Goal: Information Seeking & Learning: Learn about a topic

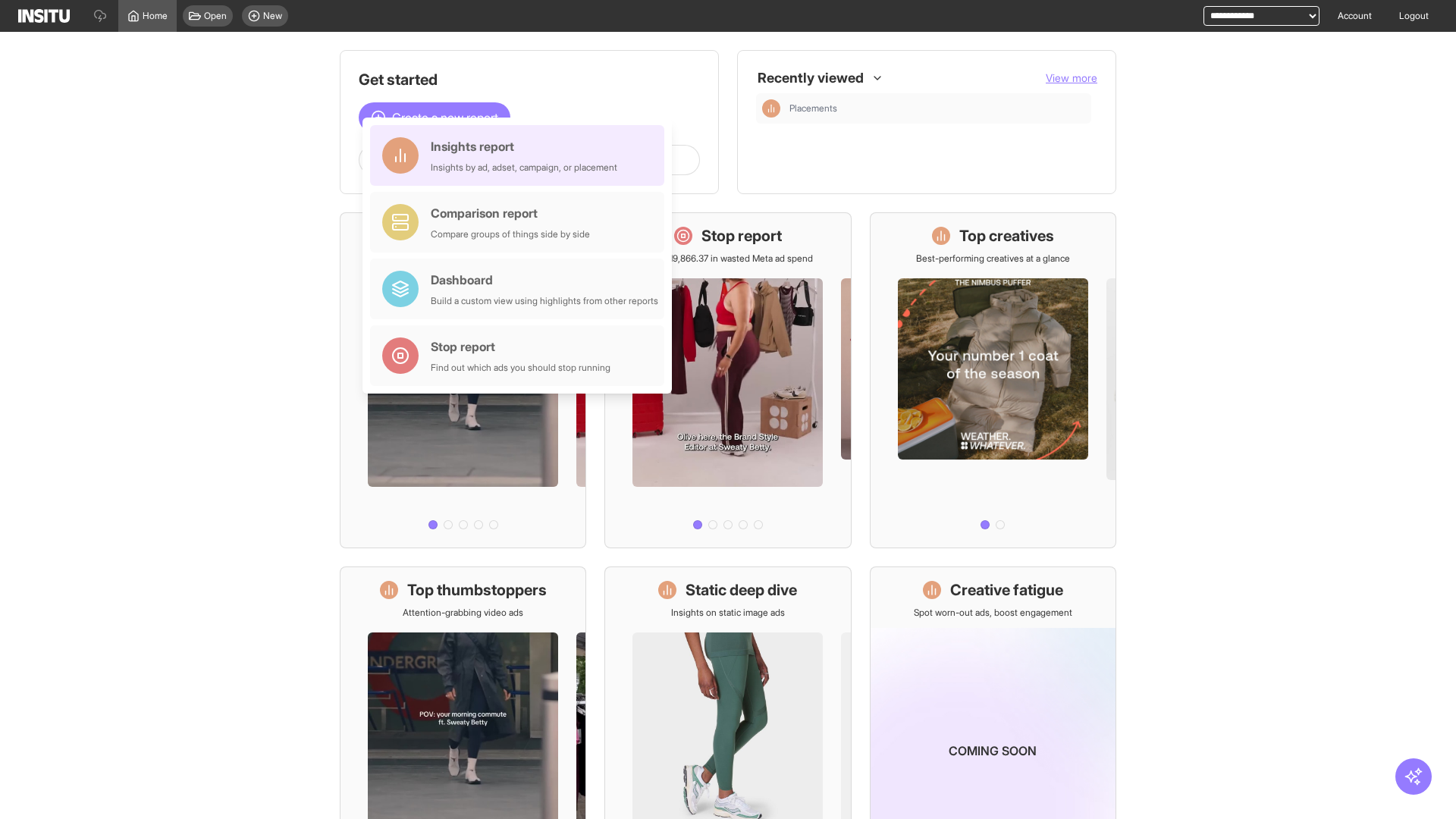
click at [521, 155] on div "Insights report Insights by ad, adset, campaign, or placement" at bounding box center [524, 155] width 187 height 36
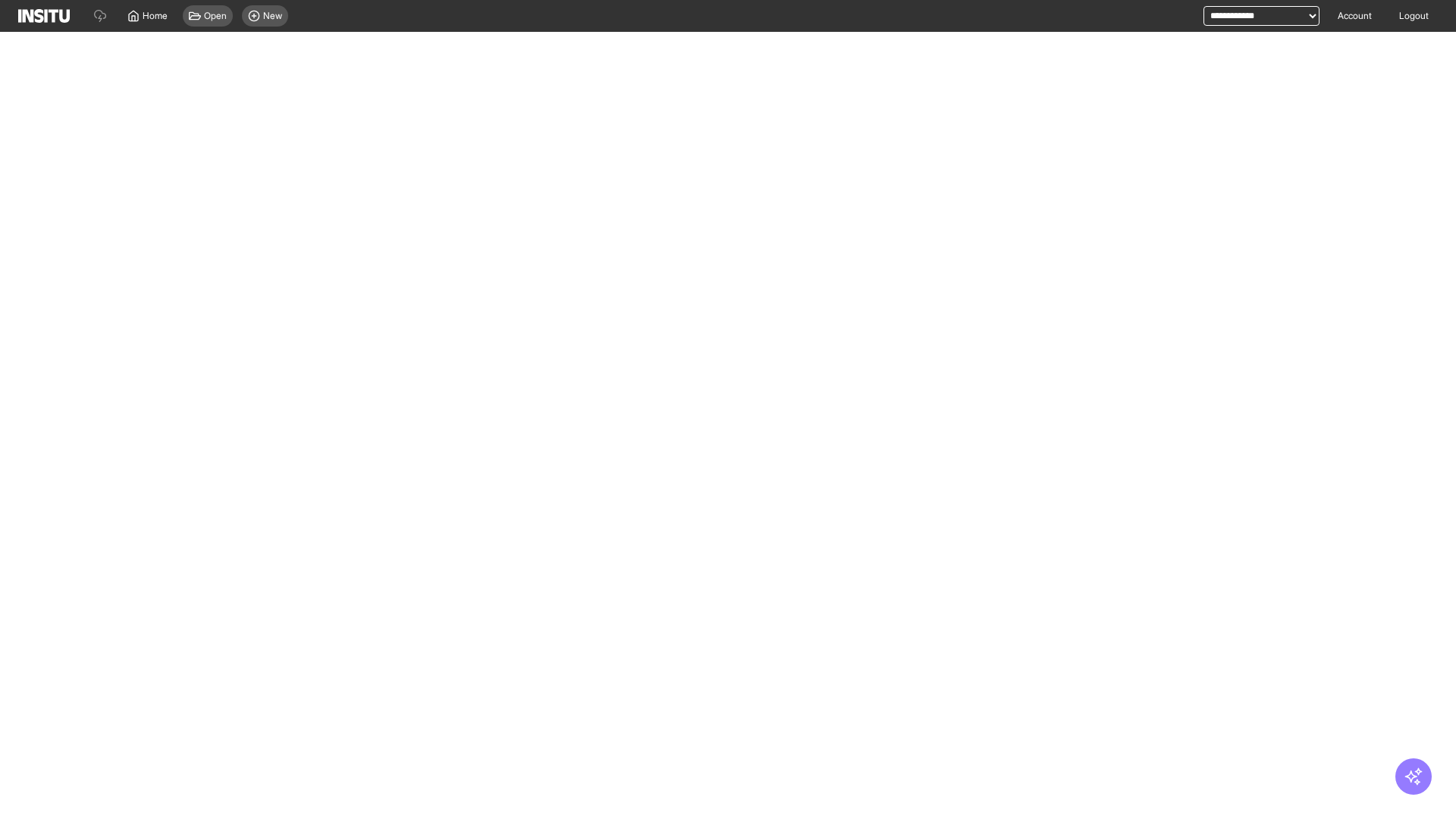
select select "**"
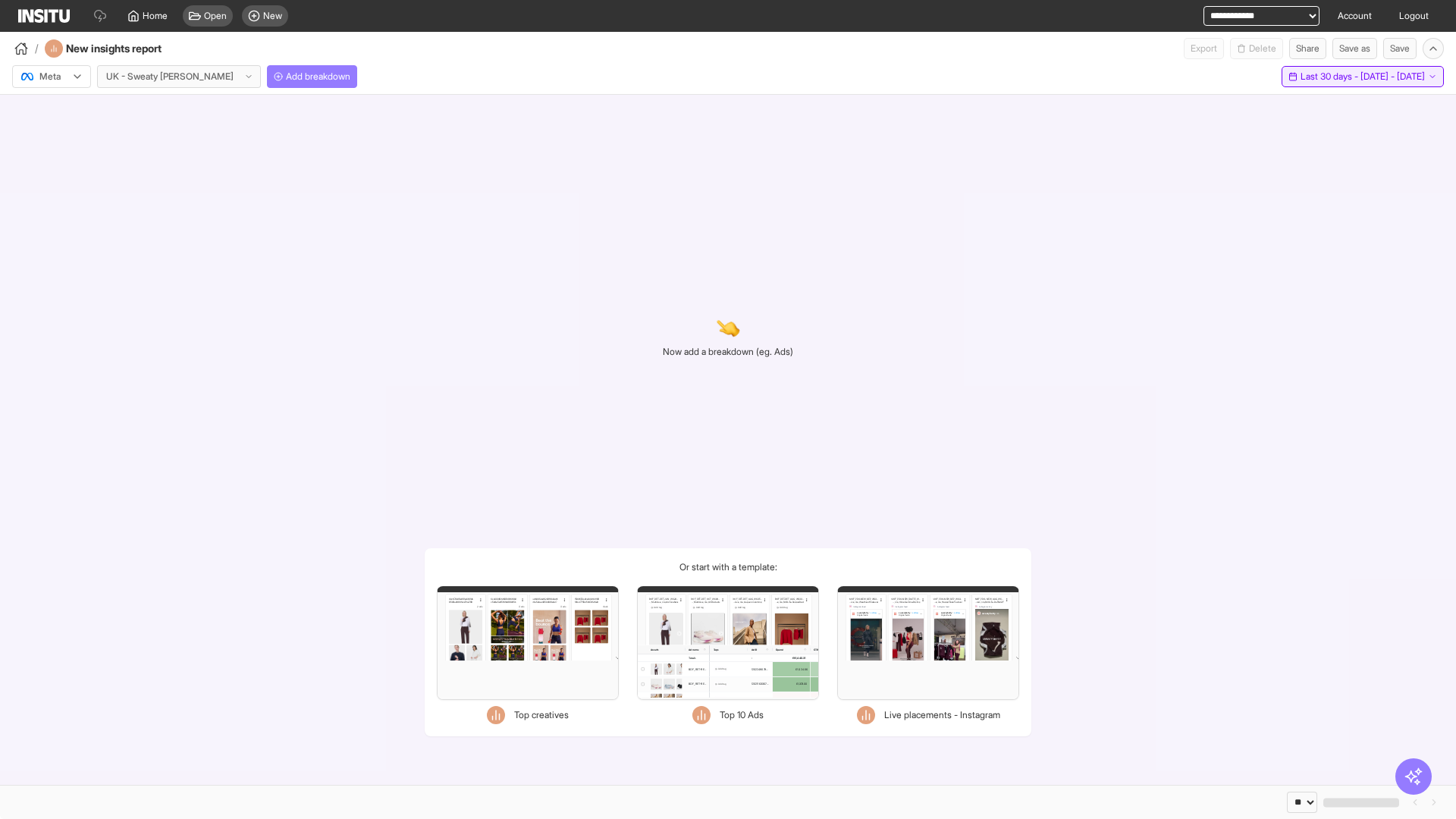
click at [1327, 76] on span "Last 30 days - [DATE] - [DATE]" at bounding box center [1362, 76] width 124 height 12
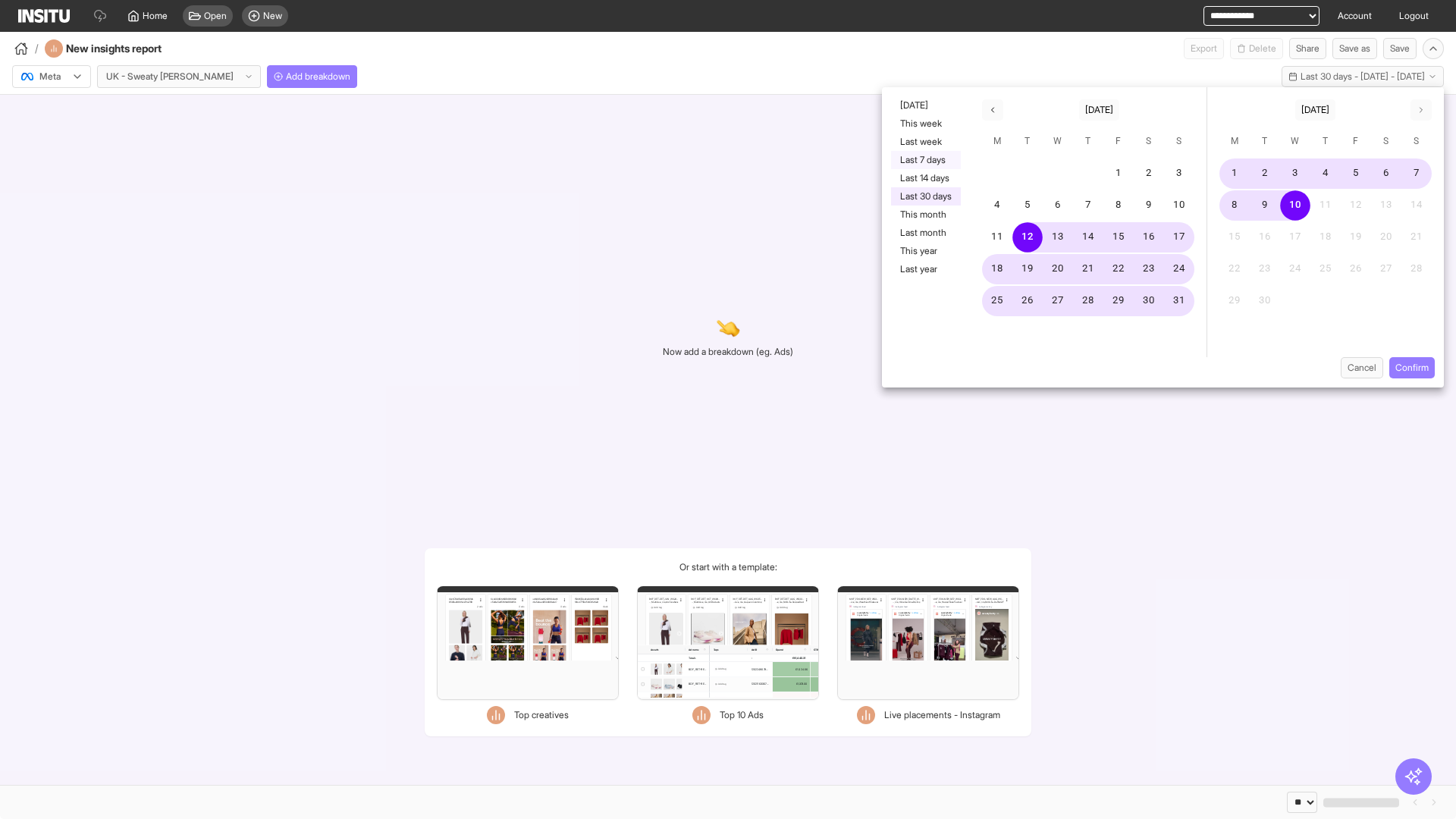
click at [925, 160] on button "Last 7 days" at bounding box center [926, 160] width 70 height 18
